Goal: Task Accomplishment & Management: Manage account settings

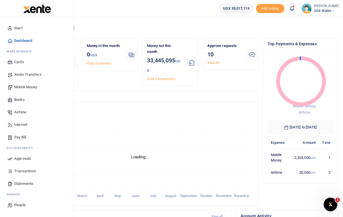
scroll to position [0, 0]
click at [19, 159] on span "Approvals" at bounding box center [22, 159] width 17 height 6
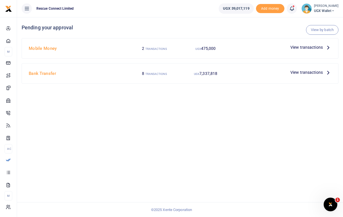
click at [322, 47] on span "View transactions" at bounding box center [307, 47] width 32 height 6
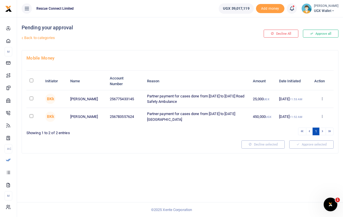
click at [31, 81] on input "\a \a : activate to sort column descending" at bounding box center [32, 81] width 4 height 4
checkbox input "true"
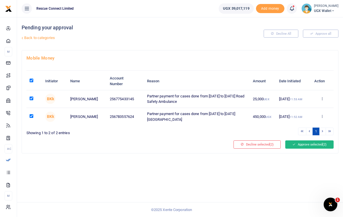
click at [307, 145] on button "Approve selected (2)" at bounding box center [310, 144] width 48 height 8
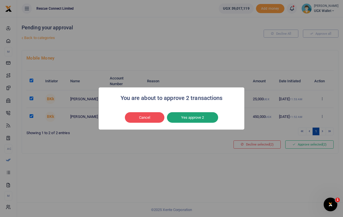
click at [198, 115] on button "Yes approve 2" at bounding box center [192, 117] width 51 height 11
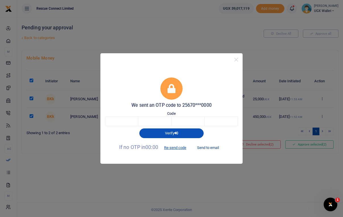
click at [207, 147] on button "Send to email" at bounding box center [208, 148] width 32 height 10
click at [127, 124] on input "text" at bounding box center [121, 121] width 33 height 10
type input "6"
type input "2"
type input "6"
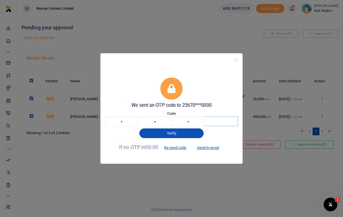
type input "9"
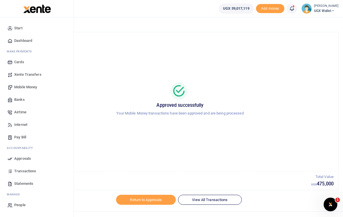
click at [18, 157] on span "Approvals" at bounding box center [22, 159] width 17 height 6
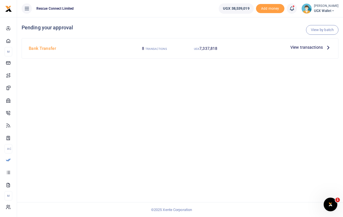
click at [318, 48] on span "View transactions" at bounding box center [307, 47] width 32 height 6
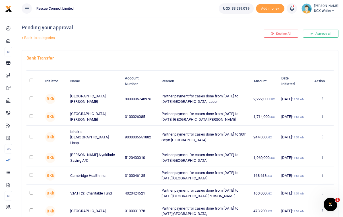
click at [32, 81] on input "\a \a : activate to sort column descending" at bounding box center [32, 81] width 4 height 4
checkbox input "true"
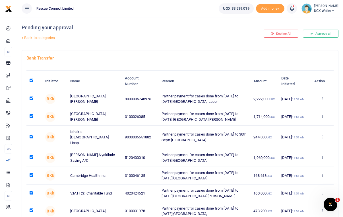
checkbox input "true"
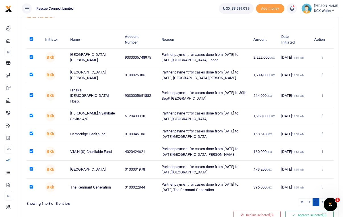
scroll to position [62, 0]
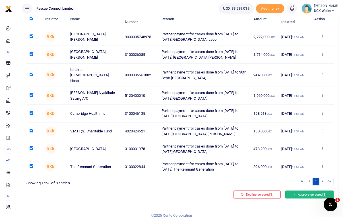
click at [303, 190] on button "Approve selected (8)" at bounding box center [310, 194] width 48 height 8
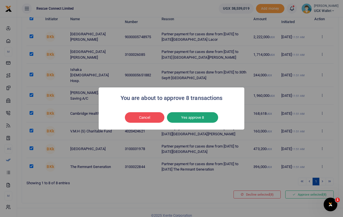
click at [201, 115] on button "Yes approve 8" at bounding box center [192, 117] width 51 height 11
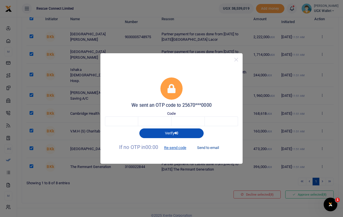
click at [213, 148] on button "Send to email" at bounding box center [208, 148] width 32 height 10
click at [124, 122] on input "text" at bounding box center [121, 121] width 33 height 10
type input "5"
type input "9"
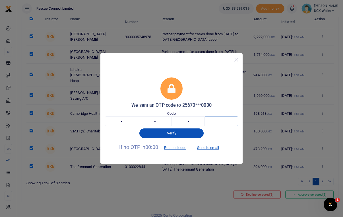
type input "6"
